Goal: Task Accomplishment & Management: Manage account settings

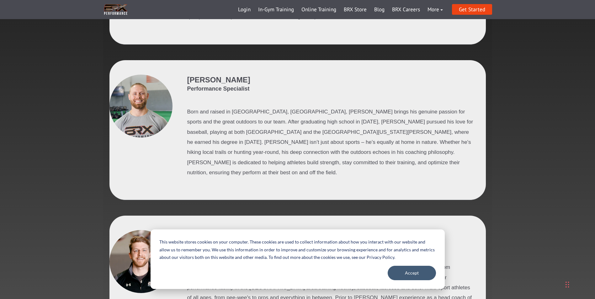
scroll to position [439, 0]
click at [249, 9] on link "Login" at bounding box center [244, 9] width 20 height 15
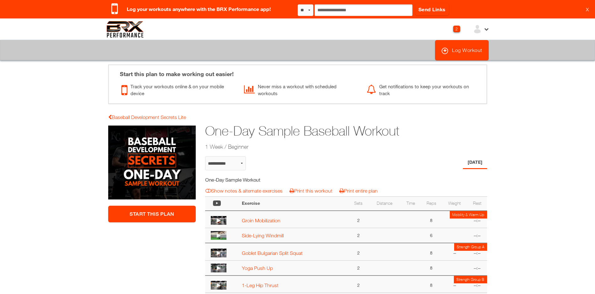
click at [486, 28] on icon at bounding box center [485, 28] width 5 height 5
click at [485, 28] on icon at bounding box center [485, 28] width 5 height 5
click at [461, 92] on link "Sign Out" at bounding box center [456, 89] width 23 height 5
select select "**********"
